Goal: Information Seeking & Learning: Compare options

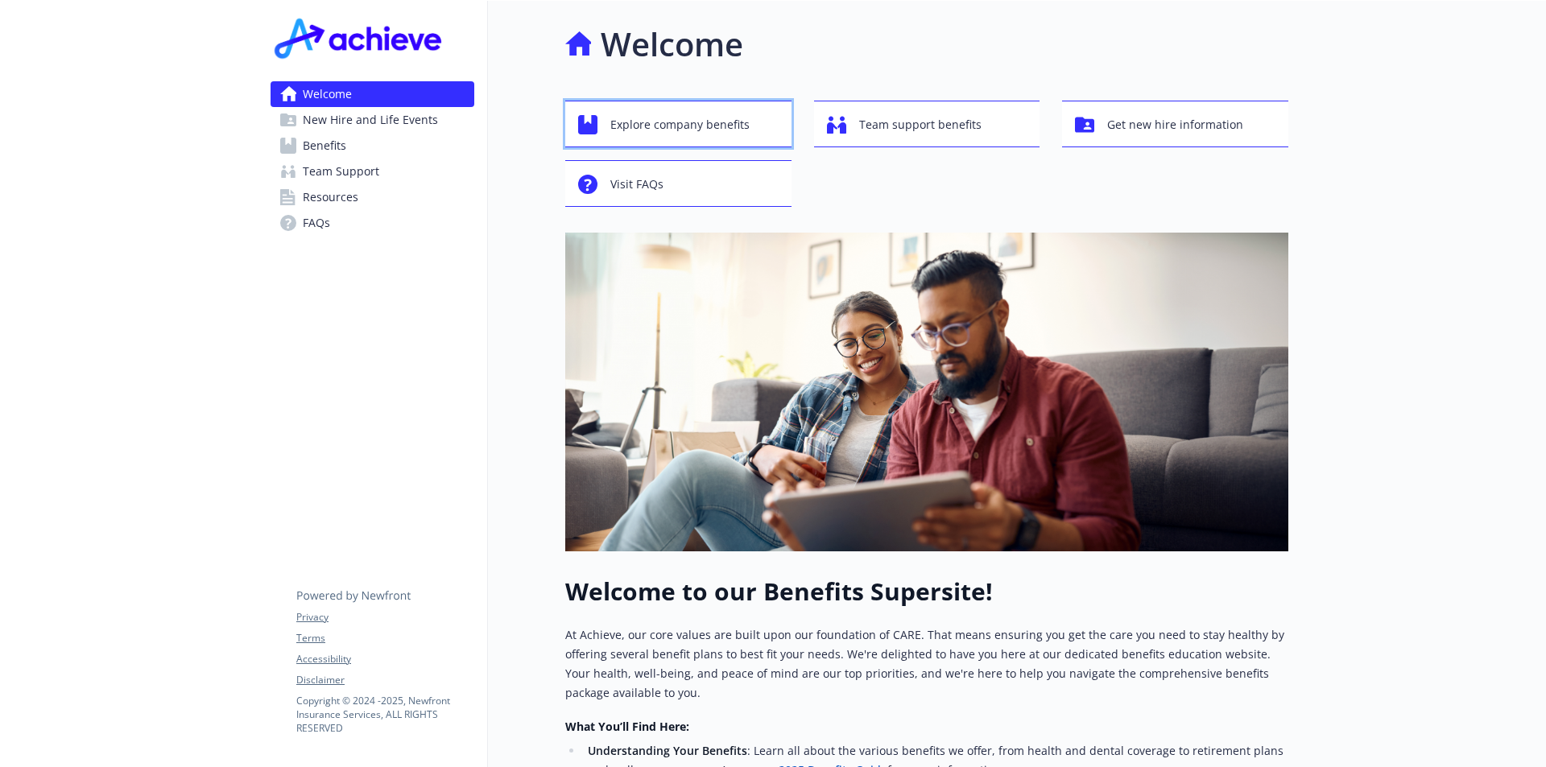
click at [681, 119] on span "Explore company benefits" at bounding box center [679, 124] width 139 height 31
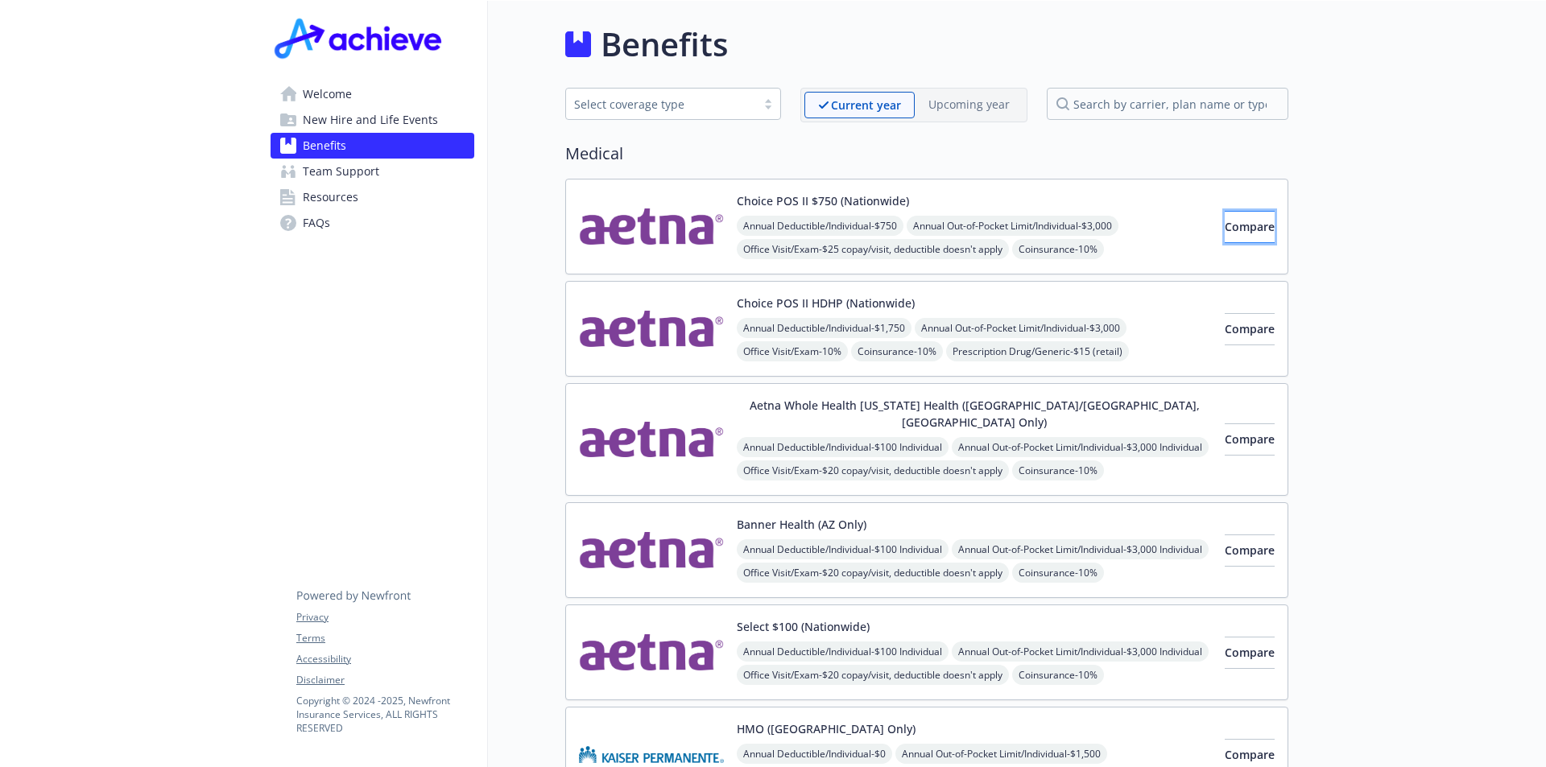
click at [1234, 220] on span "Compare" at bounding box center [1250, 226] width 50 height 15
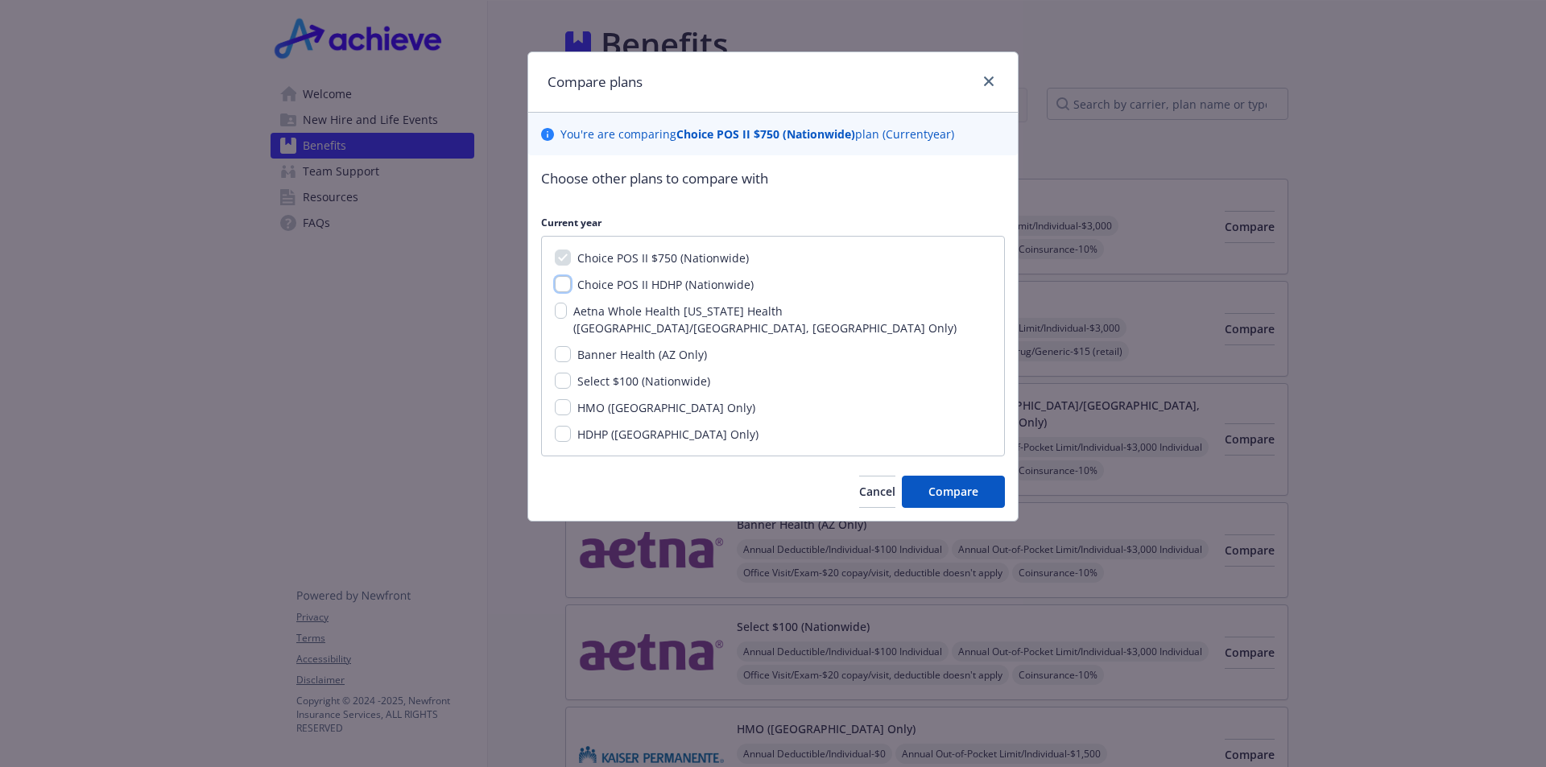
click at [557, 286] on input "Choice POS II HDHP (Nationwide)" at bounding box center [563, 284] width 16 height 16
click at [560, 283] on input "Choice POS II HDHP (Nationwide)" at bounding box center [563, 284] width 16 height 16
checkbox input "false"
click at [557, 346] on input "Banner Health (AZ Only)" at bounding box center [563, 354] width 16 height 16
checkbox input "true"
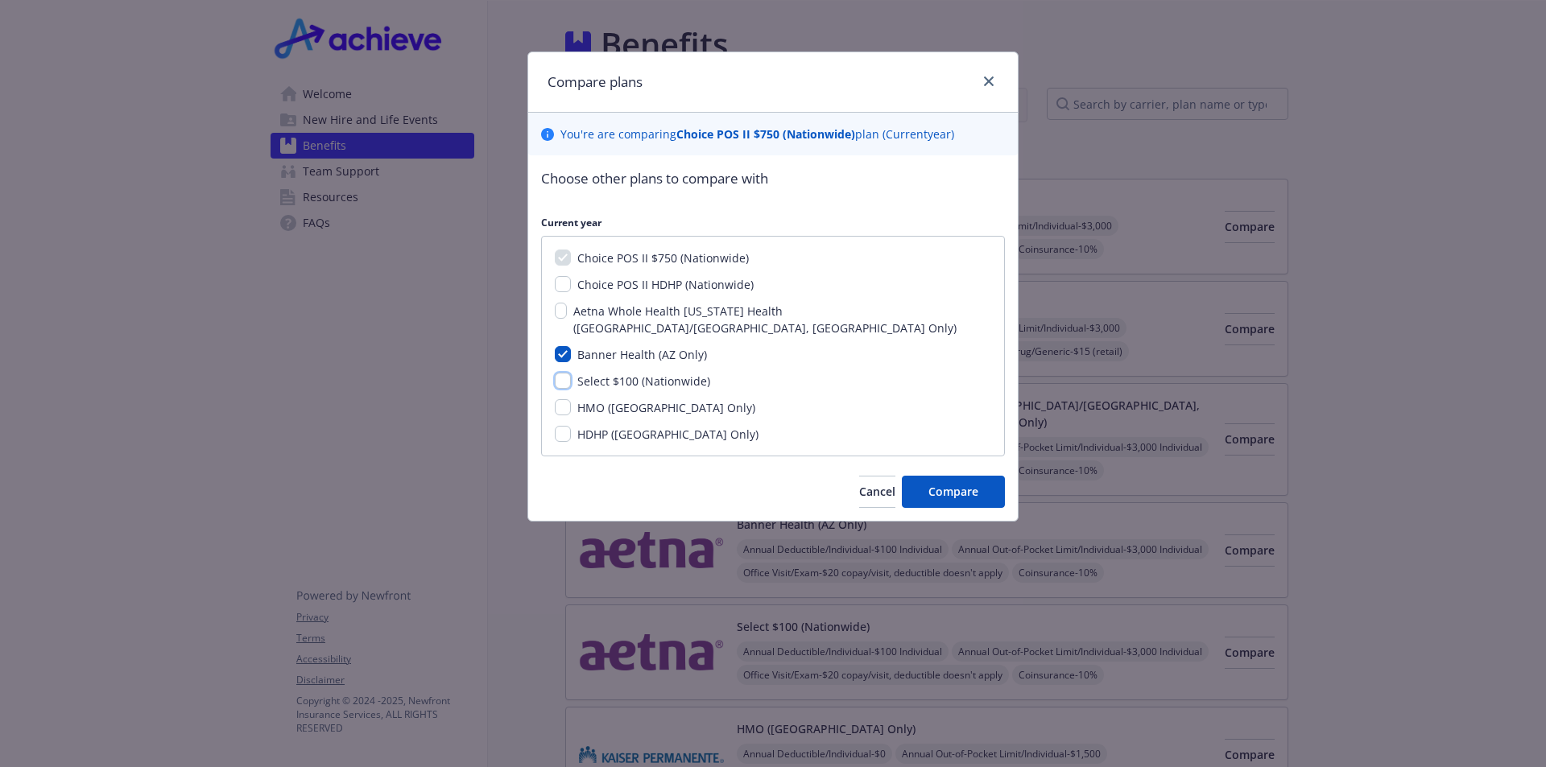
click at [560, 373] on input "Select $100 (Nationwide)" at bounding box center [563, 381] width 16 height 16
checkbox input "true"
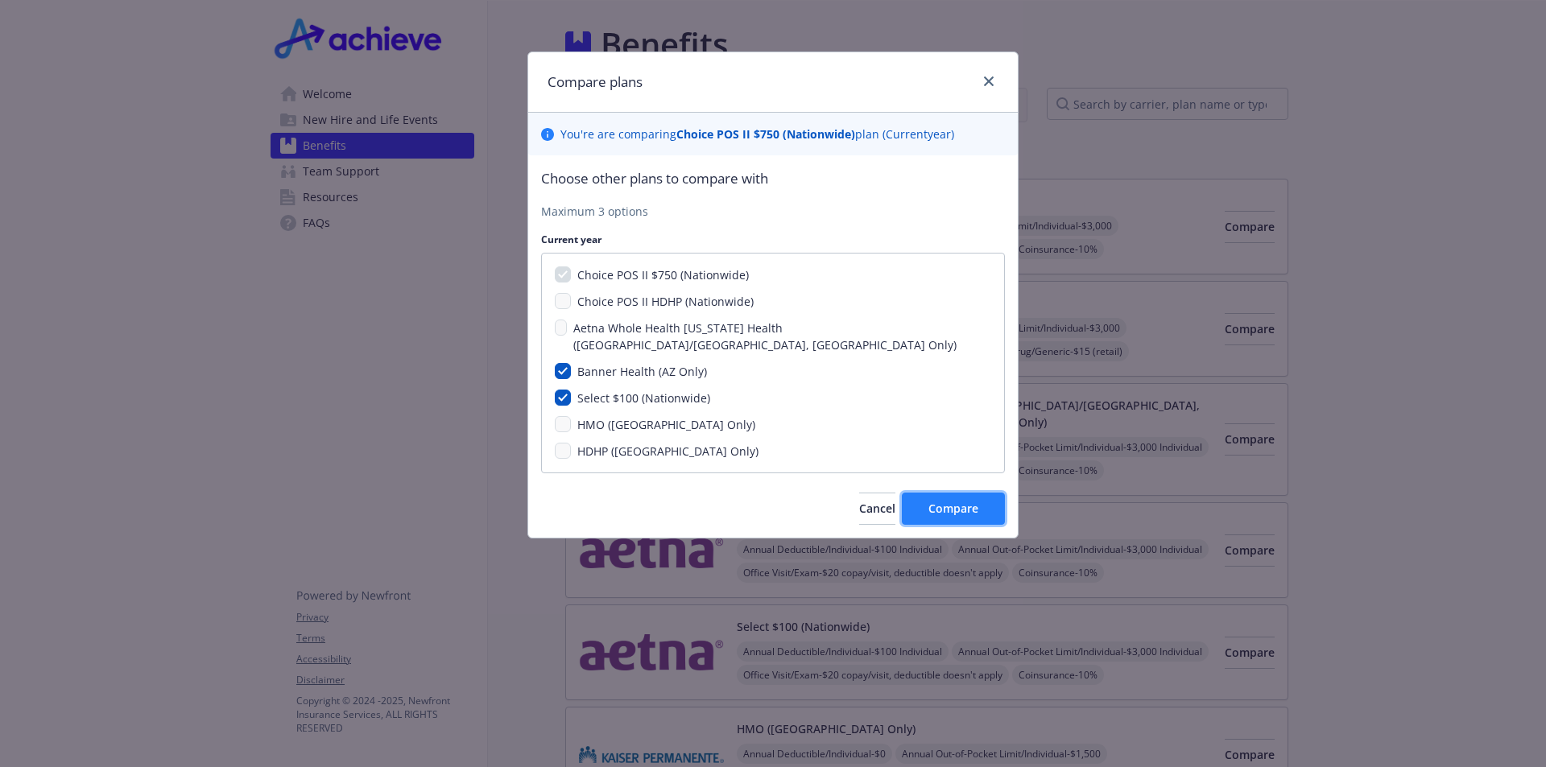
click at [953, 501] on span "Compare" at bounding box center [953, 508] width 50 height 15
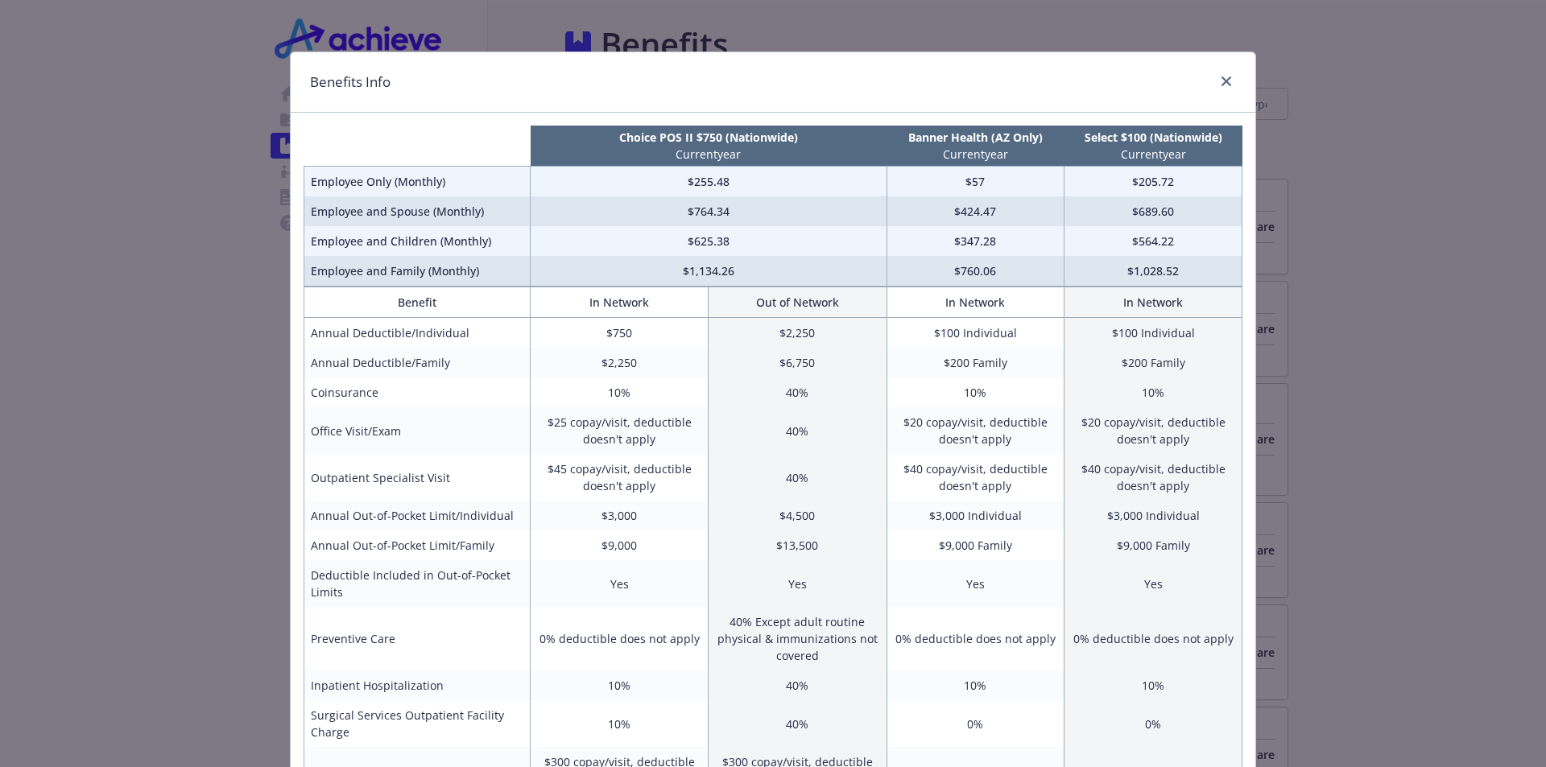
drag, startPoint x: 1129, startPoint y: 153, endPoint x: 1183, endPoint y: 155, distance: 54.0
click at [1183, 155] on p "Current year" at bounding box center [1153, 154] width 171 height 17
click at [1187, 184] on td "$205.72" at bounding box center [1153, 182] width 178 height 31
click at [1224, 77] on icon "close" at bounding box center [1226, 81] width 10 height 10
